Goal: Check status

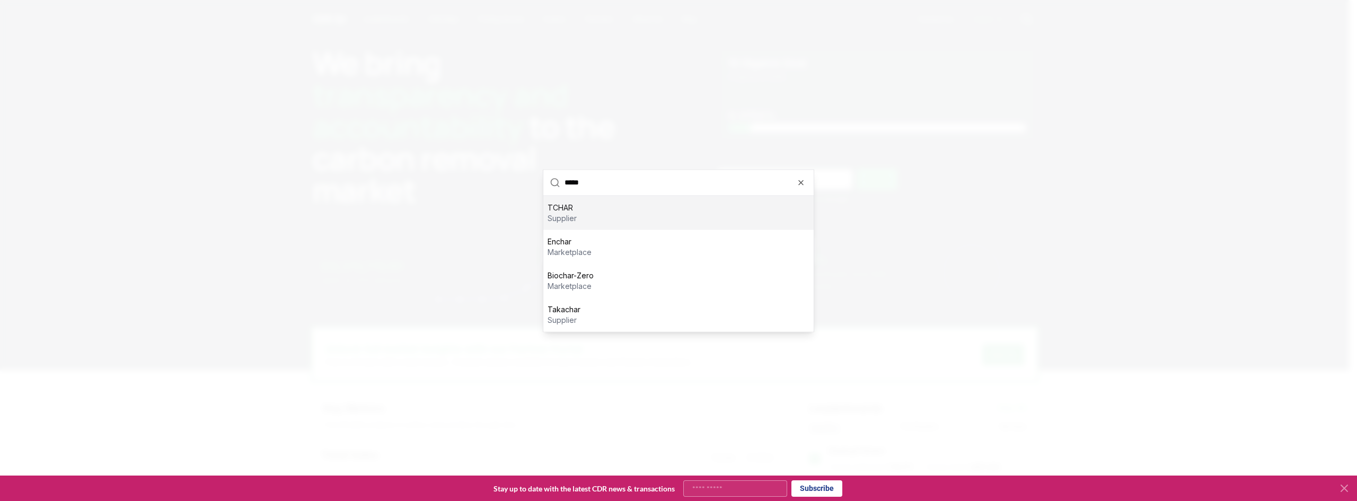
type input "*****"
click at [589, 213] on div "TCHAR supplier" at bounding box center [678, 213] width 270 height 34
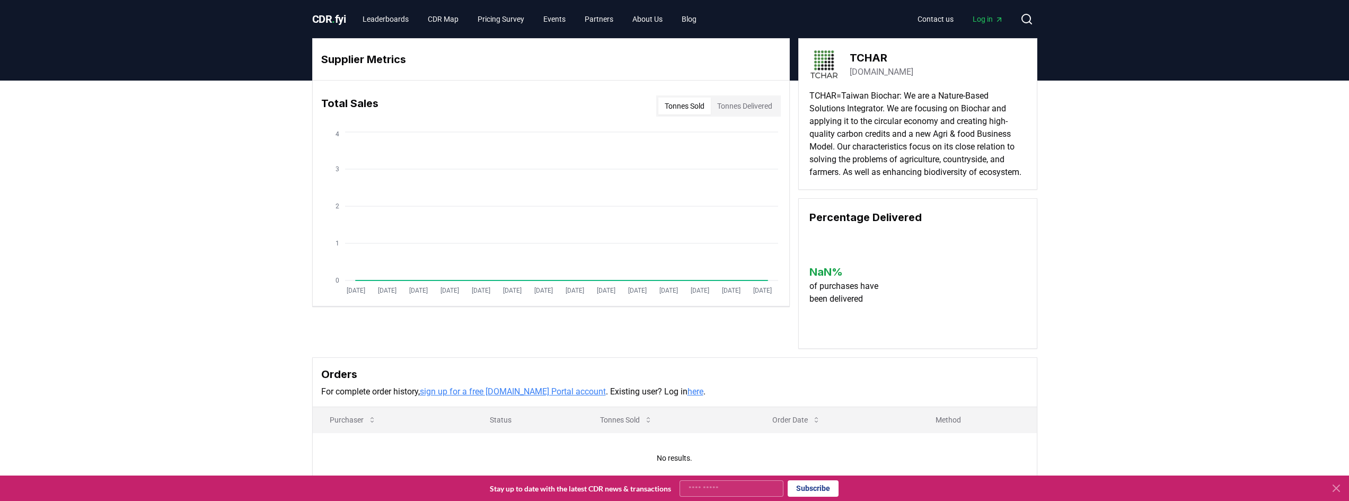
click at [719, 110] on button "Tonnes Delivered" at bounding box center [745, 106] width 68 height 17
click at [682, 110] on button "Tonnes Sold" at bounding box center [684, 106] width 52 height 17
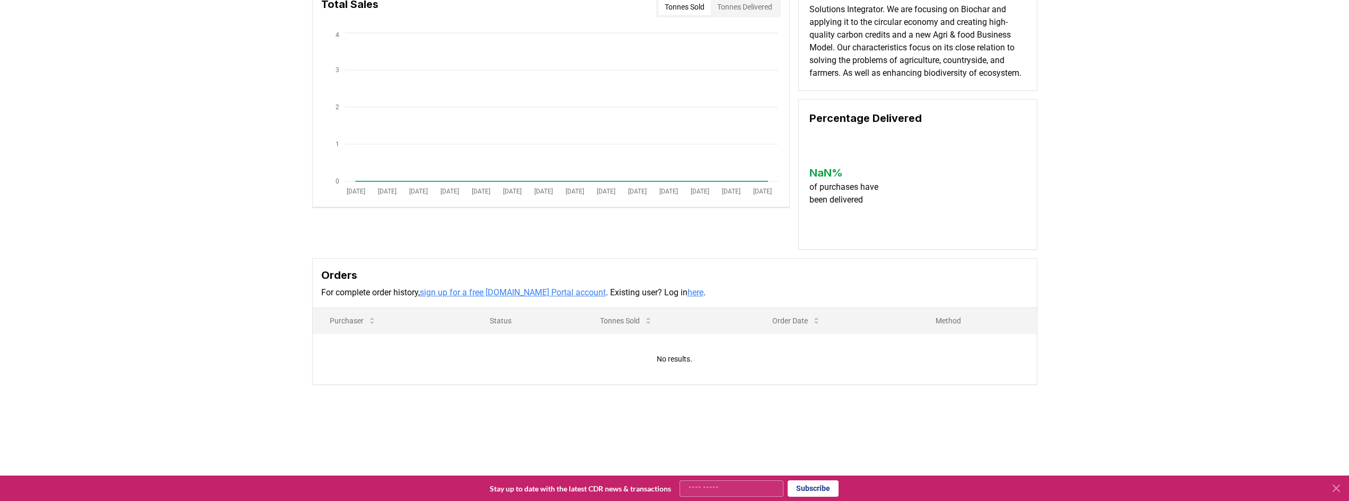
scroll to position [235, 0]
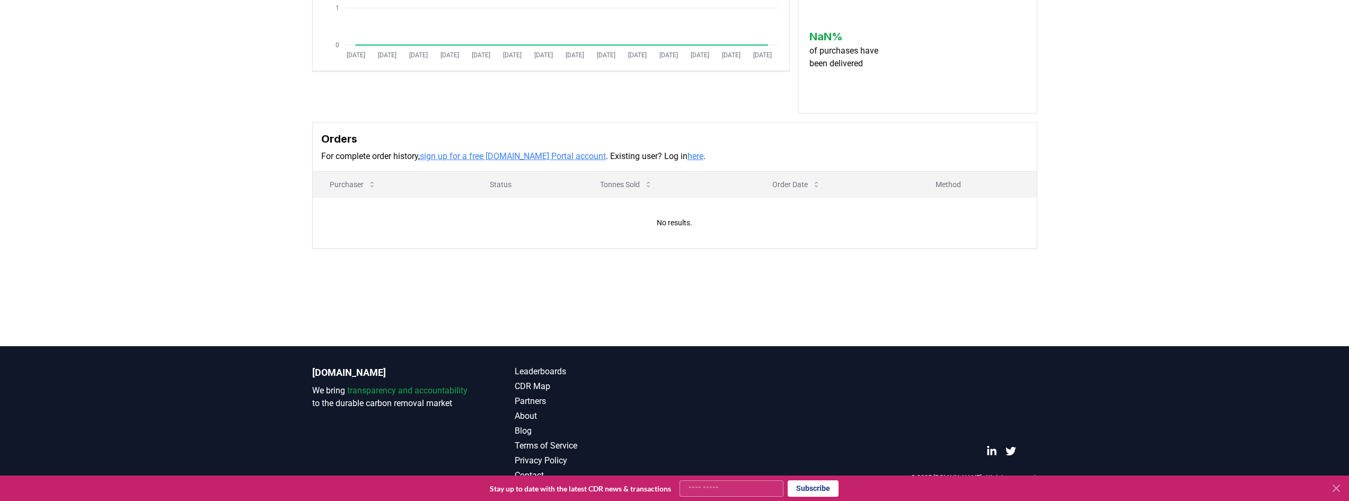
click at [688, 156] on link "here" at bounding box center [696, 156] width 16 height 10
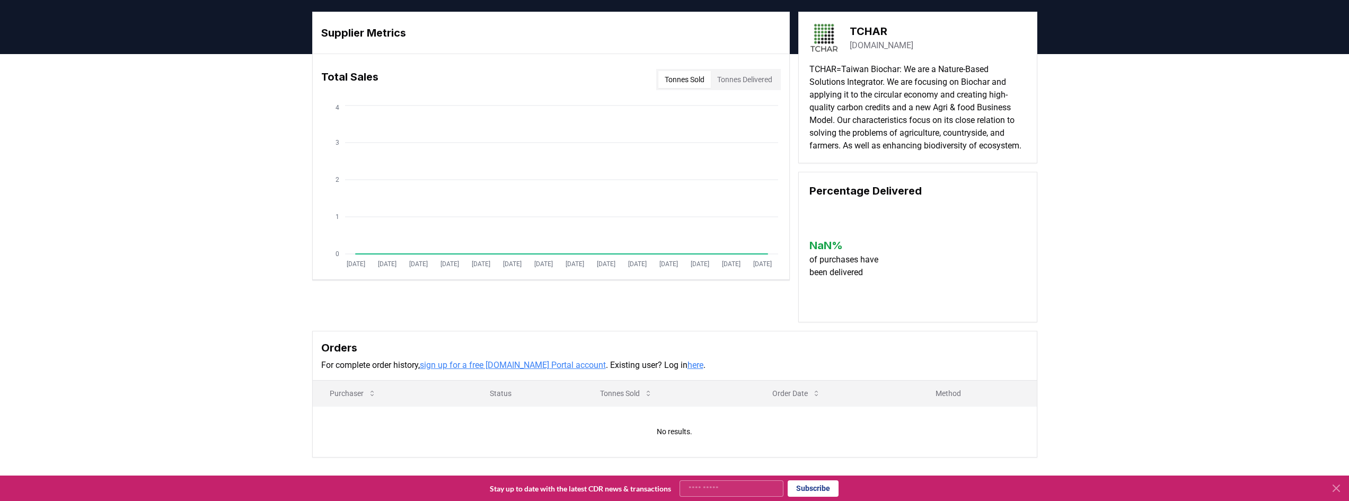
scroll to position [0, 0]
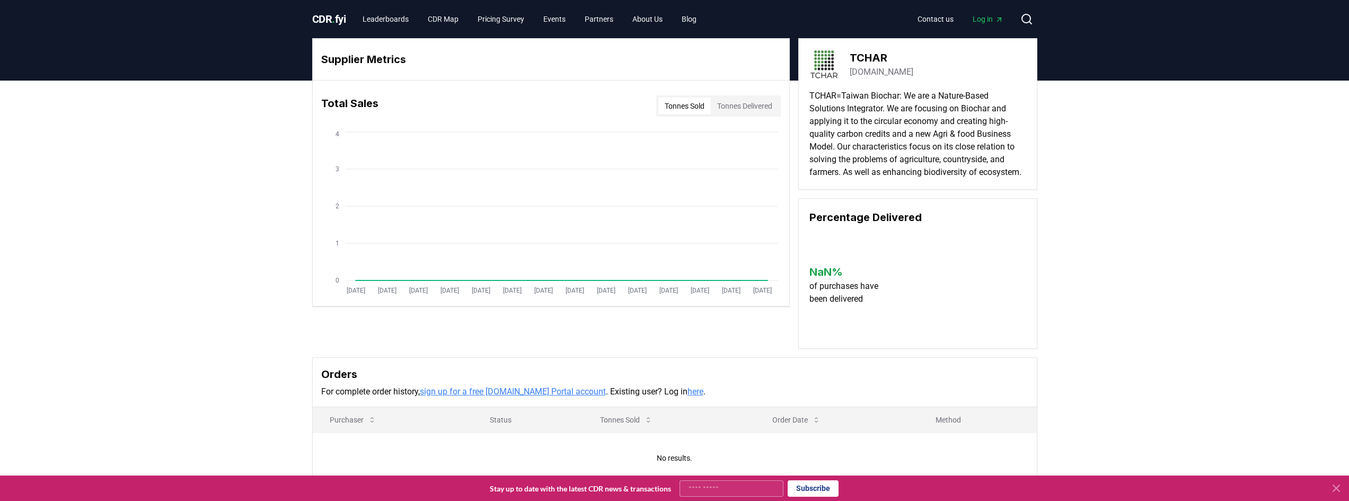
click at [721, 108] on button "Tonnes Delivered" at bounding box center [745, 106] width 68 height 17
click at [678, 105] on button "Tonnes Sold" at bounding box center [684, 106] width 52 height 17
